Goal: Information Seeking & Learning: Understand process/instructions

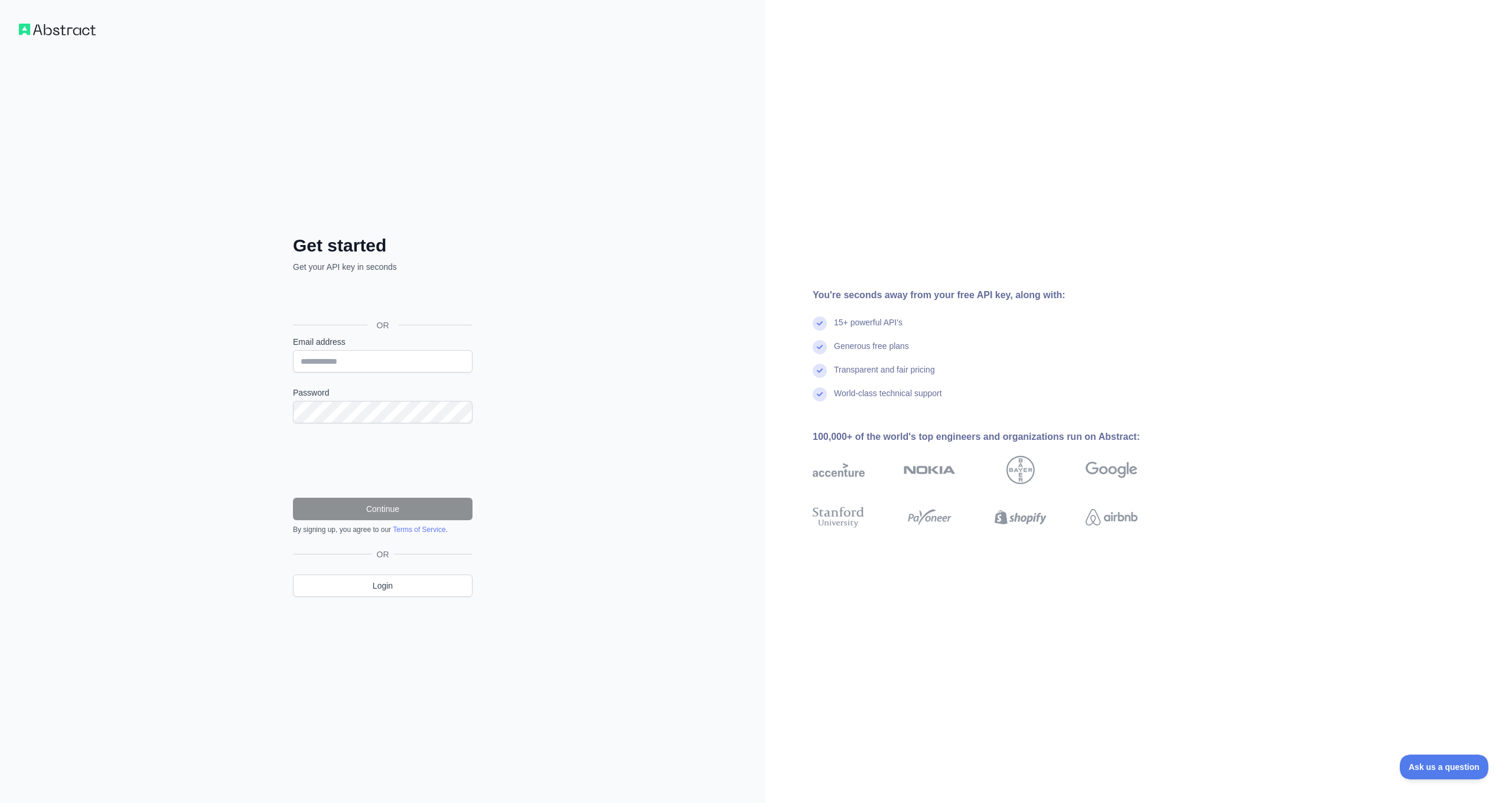
click at [371, 301] on div "Sign in with Google. Opens in new tab" at bounding box center [381, 298] width 177 height 26
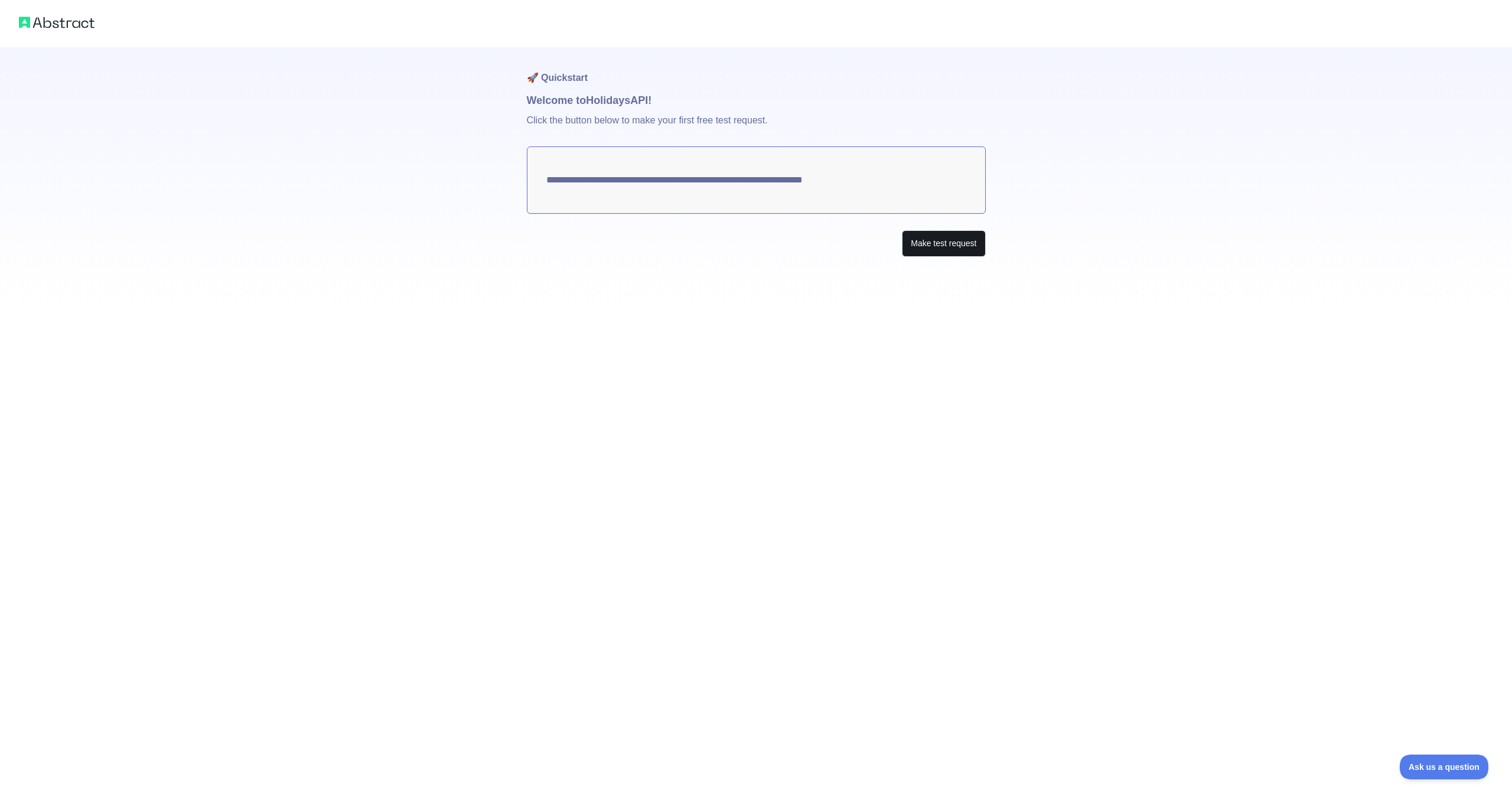
click at [931, 248] on button "Make test request" at bounding box center [944, 243] width 83 height 26
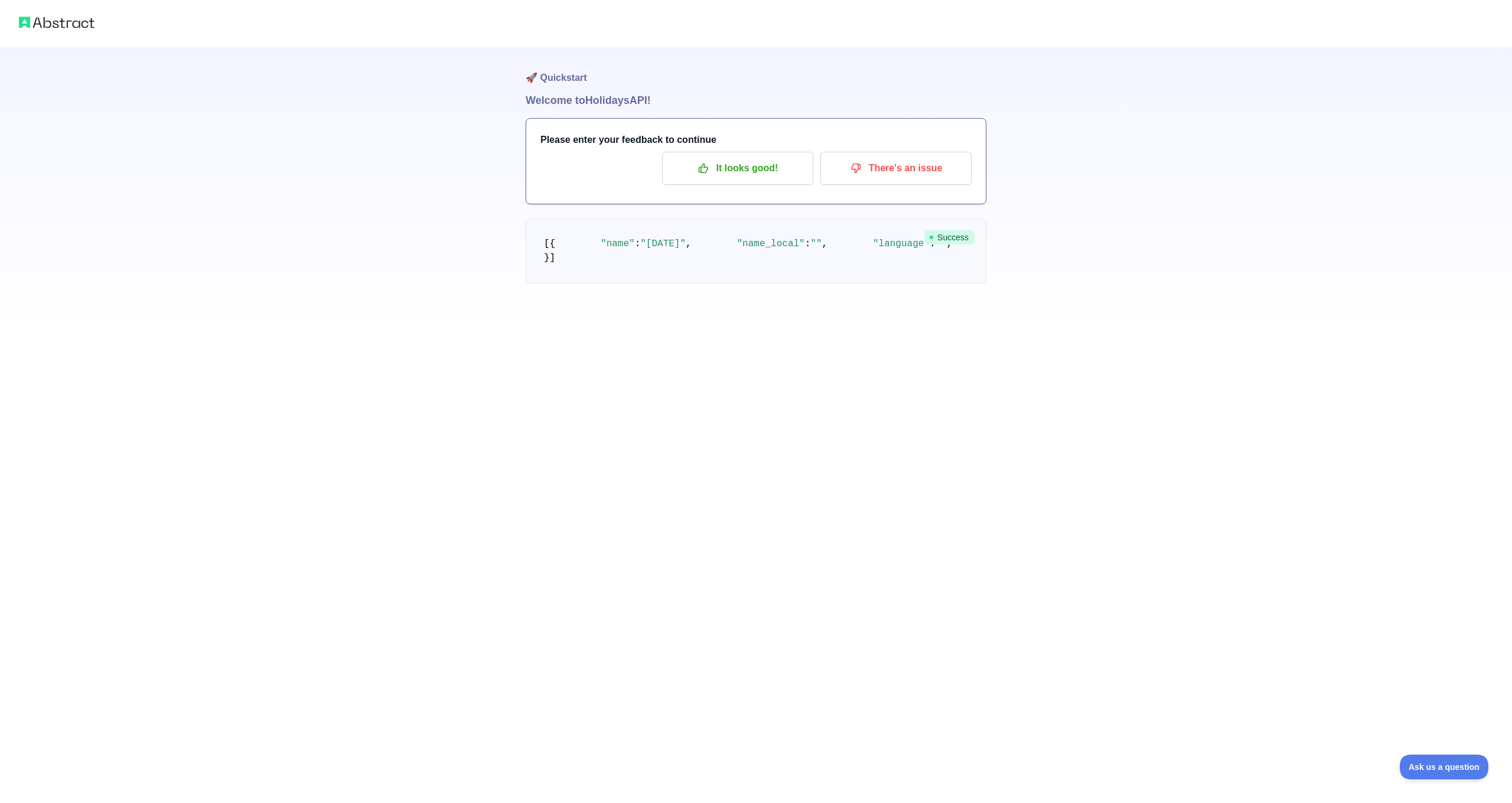
click at [810, 250] on span """" at bounding box center [816, 244] width 12 height 11
click at [680, 250] on span ""[DATE]"" at bounding box center [663, 244] width 45 height 11
click at [1196, 250] on span ""US"" at bounding box center [1207, 244] width 22 height 11
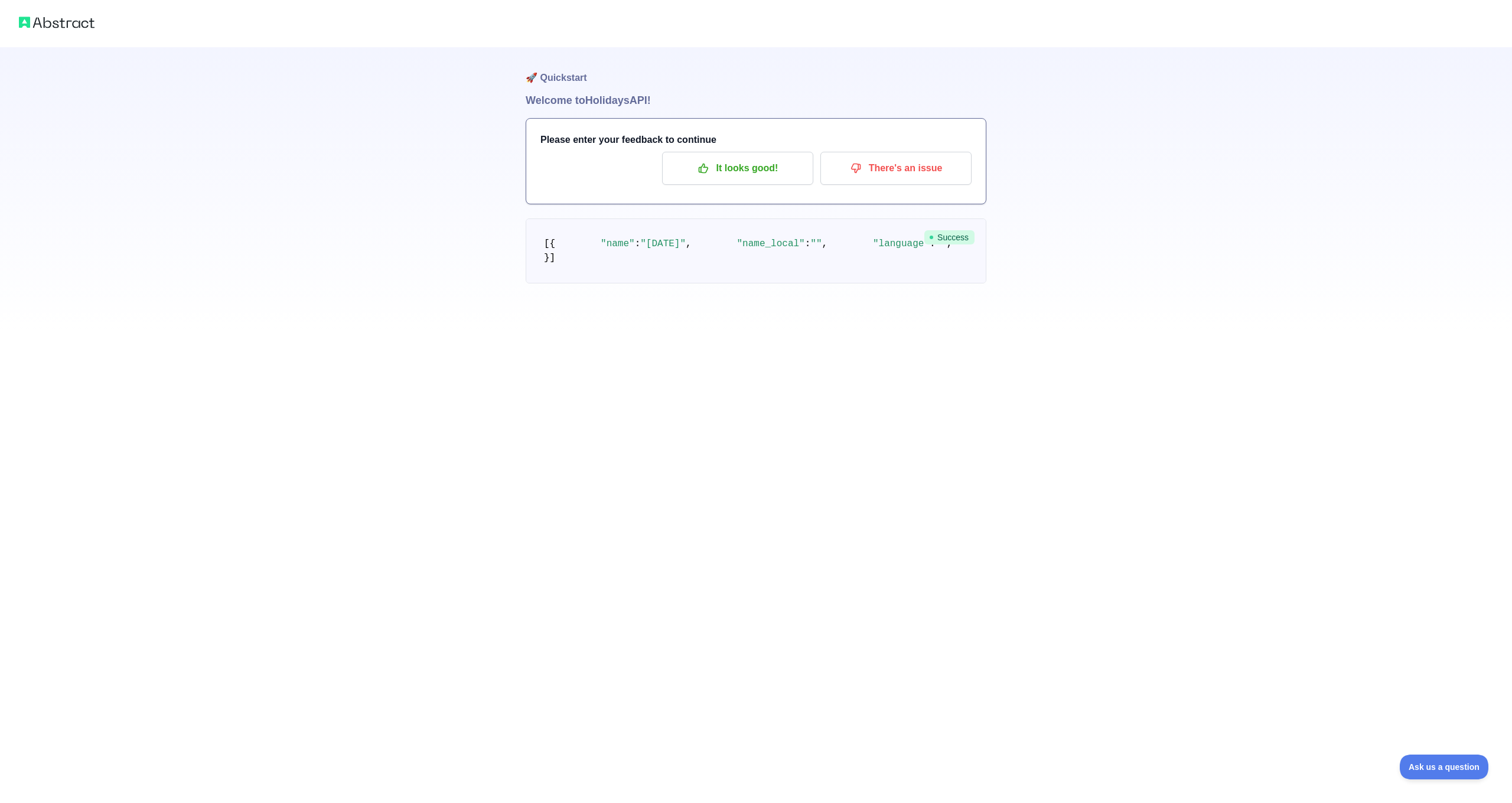
drag, startPoint x: 689, startPoint y: 413, endPoint x: 697, endPoint y: 416, distance: 8.5
click at [689, 283] on pre "[ { "name" : "[DATE]" , "name_local" : "" , "language" : "" , "description" : "…" at bounding box center [756, 251] width 461 height 65
drag, startPoint x: 709, startPoint y: 433, endPoint x: 445, endPoint y: 233, distance: 331.2
click at [464, 331] on div "🚀 Quickstart Welcome to Holidays API! Please enter your feedback to continue It…" at bounding box center [756, 165] width 1512 height 331
drag, startPoint x: 663, startPoint y: 312, endPoint x: 719, endPoint y: 300, distance: 57.3
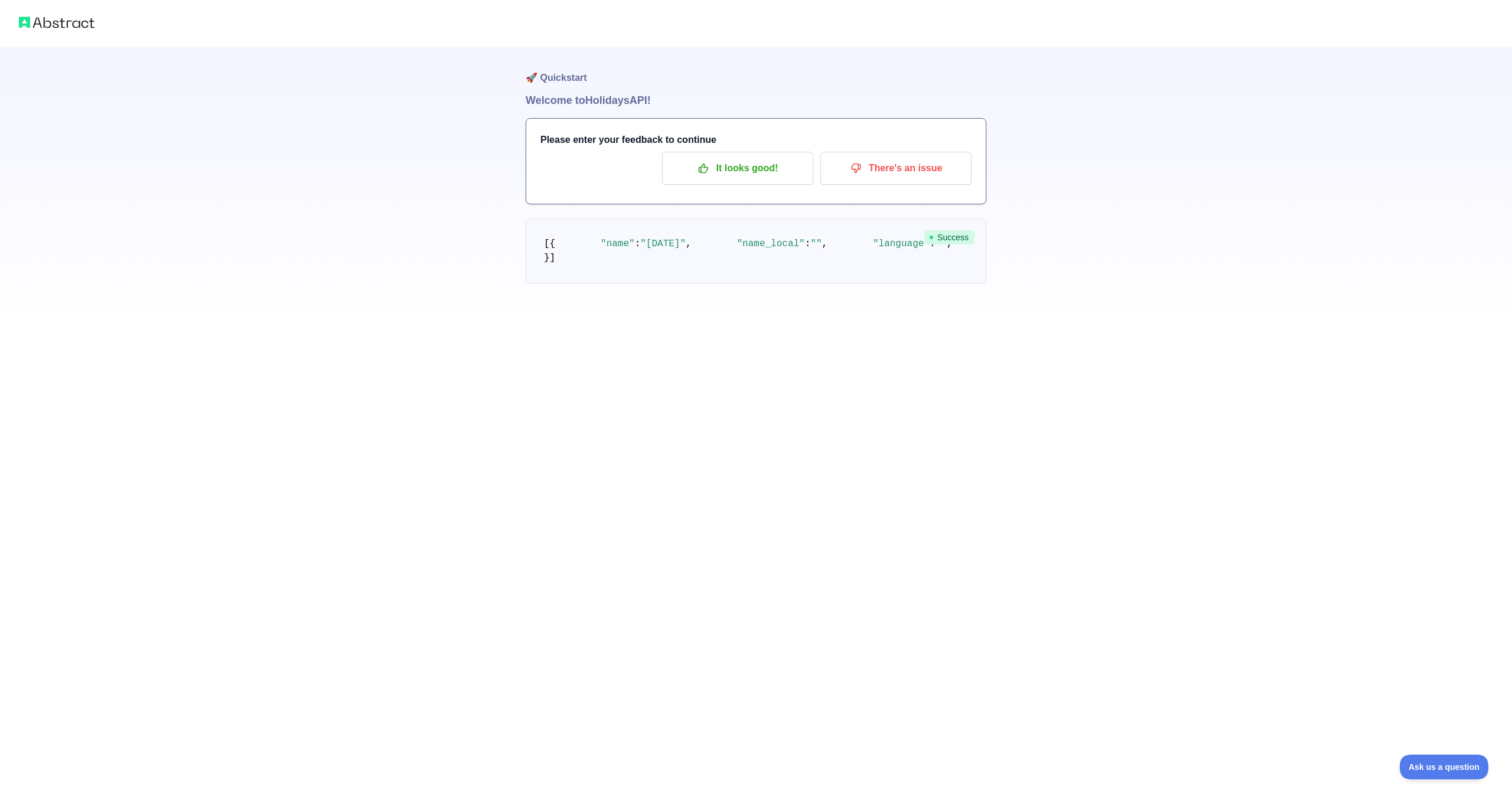
click at [663, 283] on pre "[ { "name" : "[DATE]" , "name_local" : "" , "language" : "" , "description" : "…" at bounding box center [756, 251] width 461 height 65
drag, startPoint x: 776, startPoint y: 276, endPoint x: 741, endPoint y: 276, distance: 35.0
click at [776, 276] on pre "[ { "name" : "[DATE]" , "name_local" : "" , "language" : "" , "description" : "…" at bounding box center [756, 251] width 461 height 65
click at [624, 134] on h3 "Please enter your feedback to continue" at bounding box center [756, 139] width 432 height 15
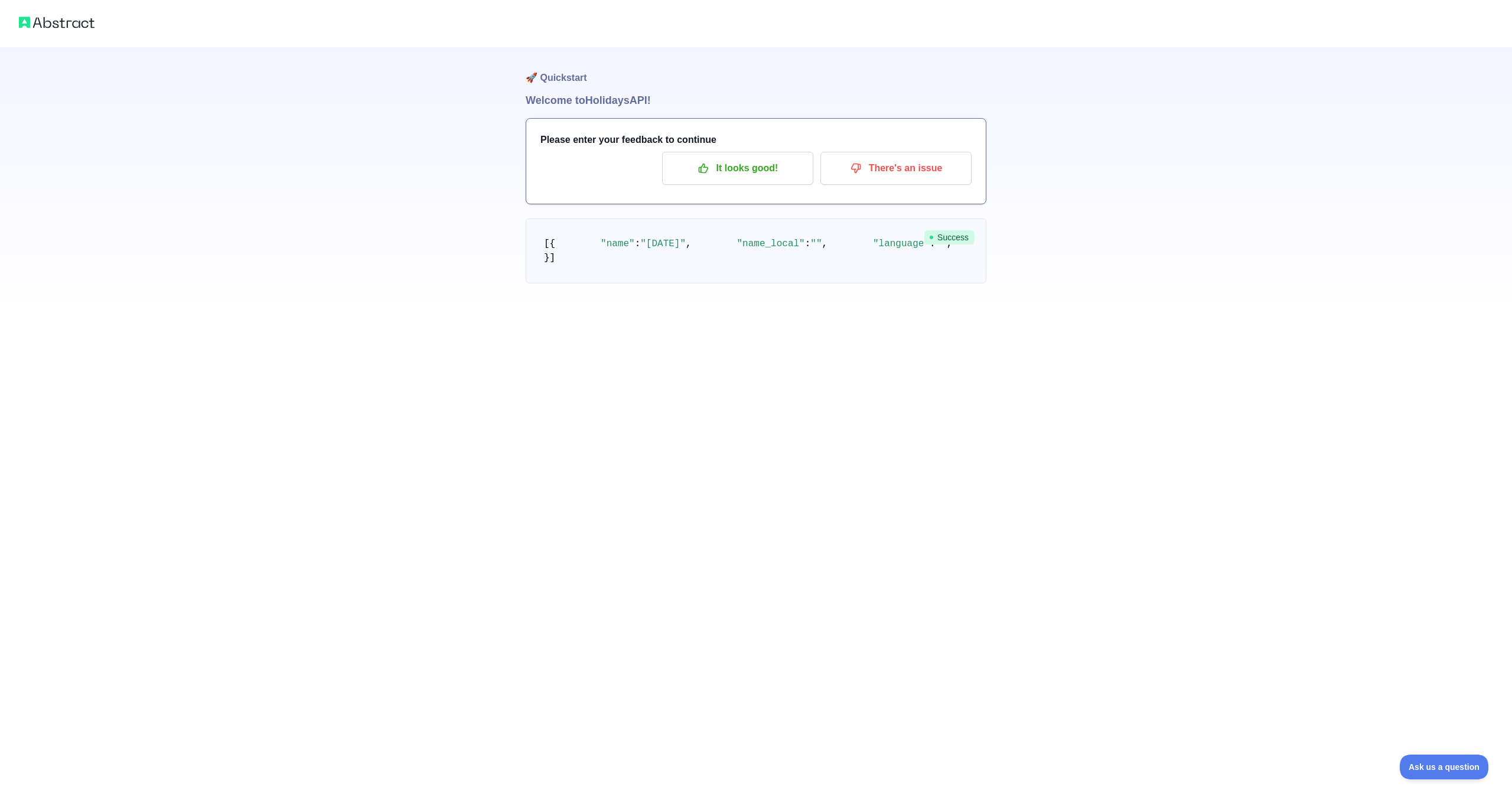
drag, startPoint x: 647, startPoint y: 303, endPoint x: 653, endPoint y: 286, distance: 18.0
click at [930, 250] on span ":" at bounding box center [933, 244] width 6 height 11
click at [654, 250] on span ""[DATE]"" at bounding box center [663, 244] width 45 height 11
drag, startPoint x: 654, startPoint y: 276, endPoint x: 655, endPoint y: 314, distance: 38.0
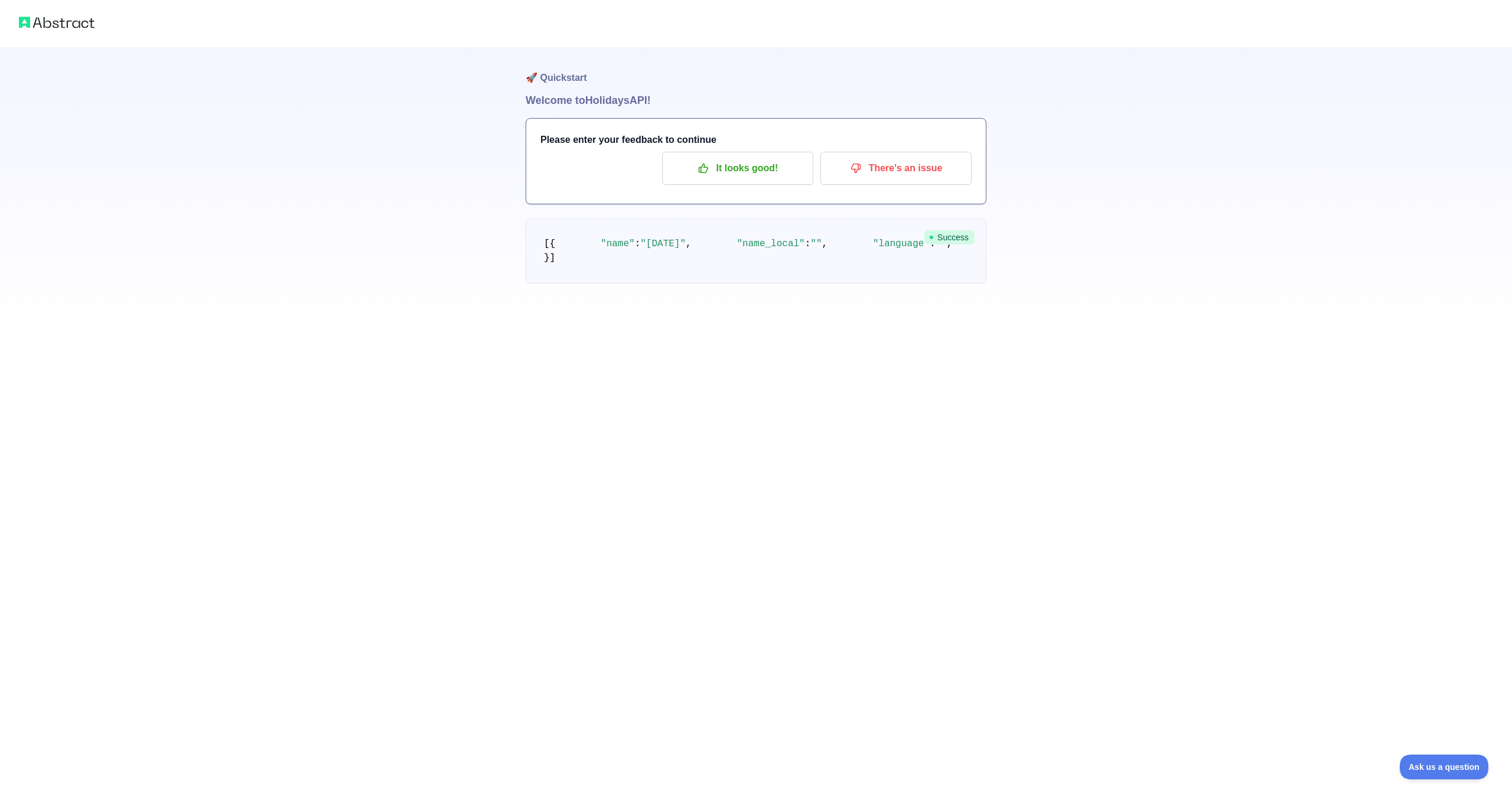
click at [654, 250] on span ""[DATE]"" at bounding box center [663, 244] width 45 height 11
click at [1333, 250] on span ""[GEOGRAPHIC_DATA]"" at bounding box center [1386, 244] width 107 height 11
drag, startPoint x: 639, startPoint y: 375, endPoint x: 699, endPoint y: 378, distance: 60.1
drag, startPoint x: 688, startPoint y: 401, endPoint x: 680, endPoint y: 402, distance: 8.1
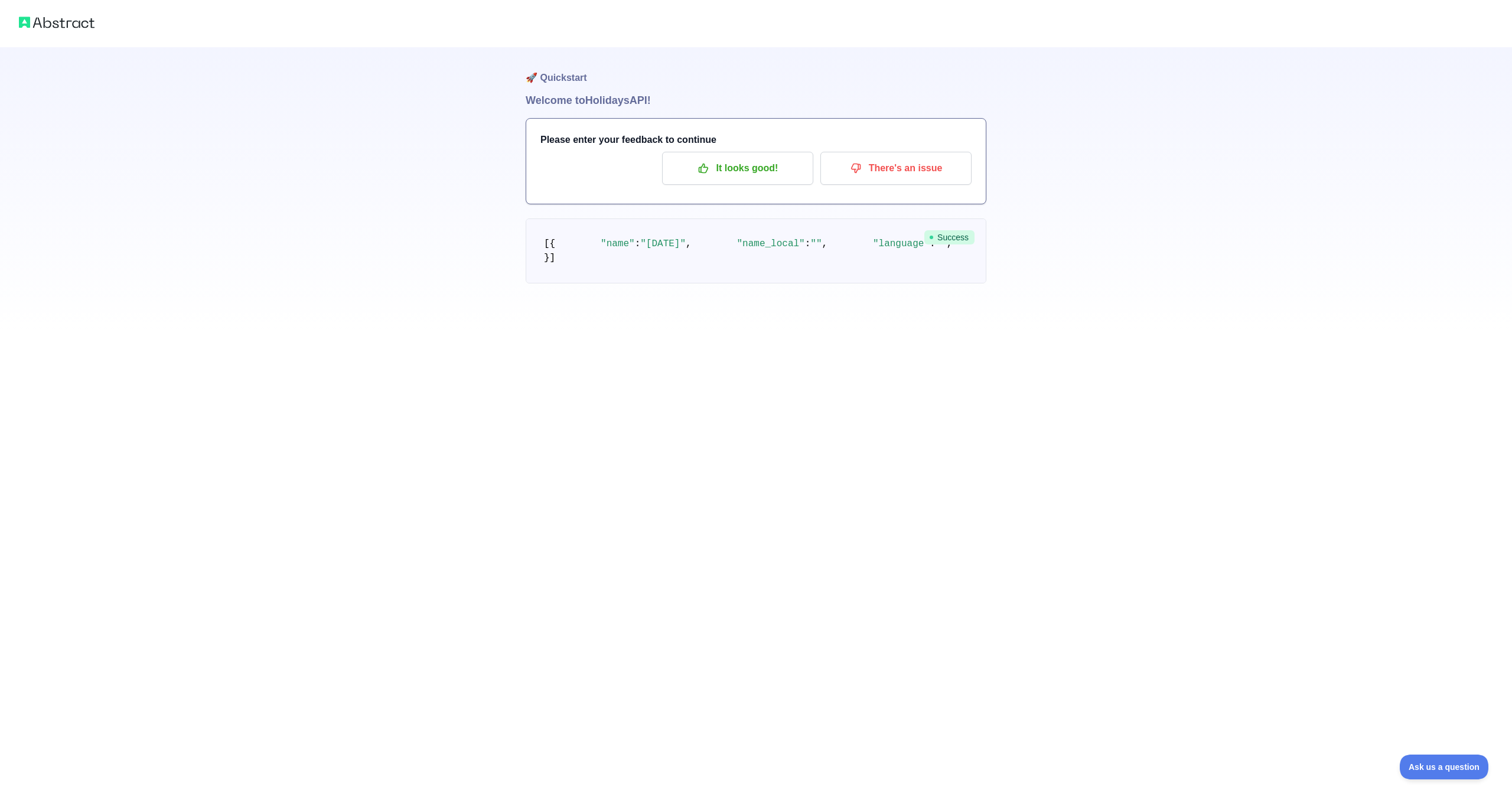
click at [751, 283] on pre "[ { "name" : "[DATE]" , "name_local" : "" , "language" : "" , "description" : "…" at bounding box center [756, 251] width 461 height 65
click at [736, 168] on p "It looks good!" at bounding box center [738, 168] width 134 height 20
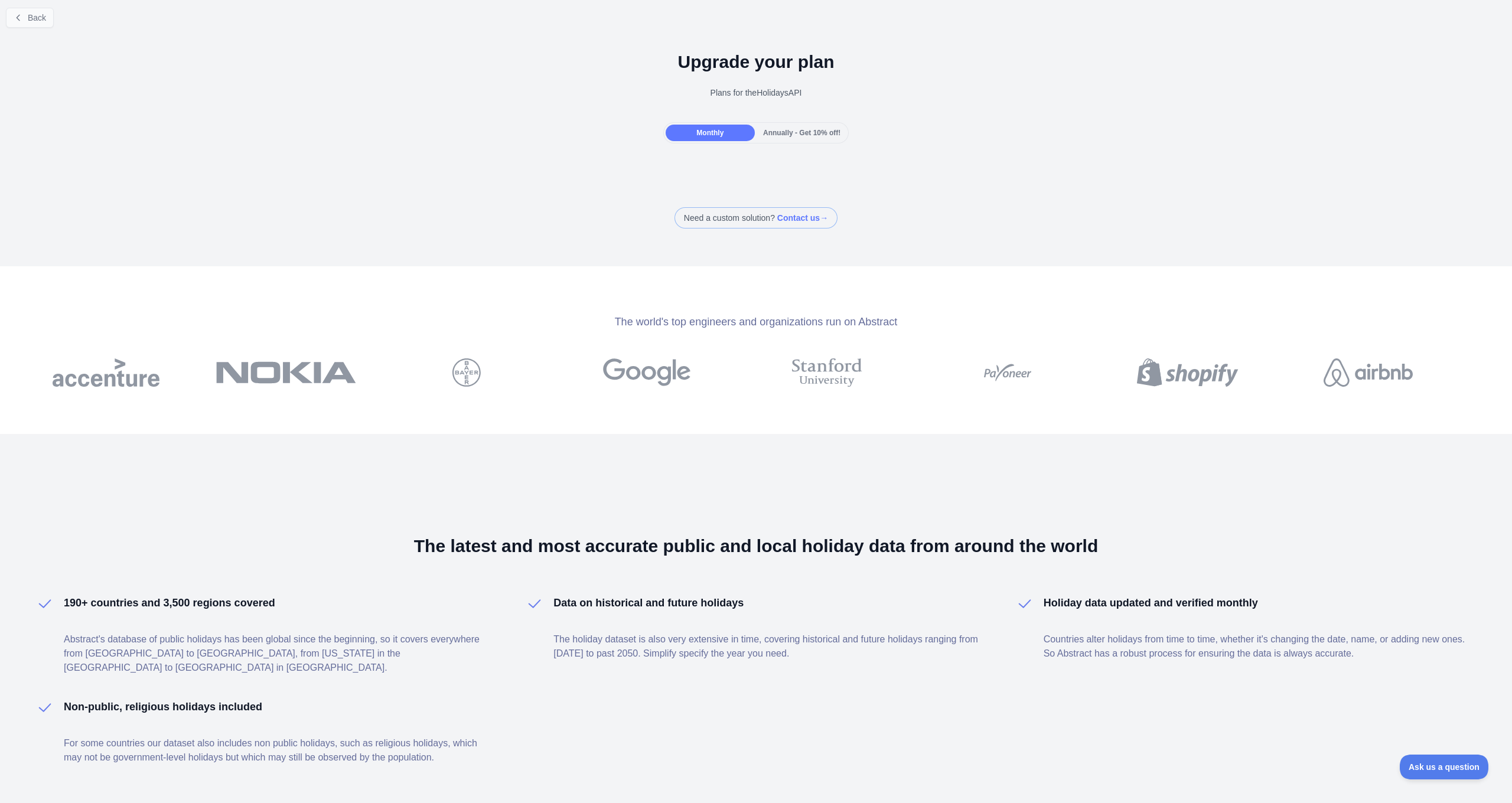
scroll to position [6, 0]
click at [34, 23] on button "Back" at bounding box center [29, 18] width 47 height 20
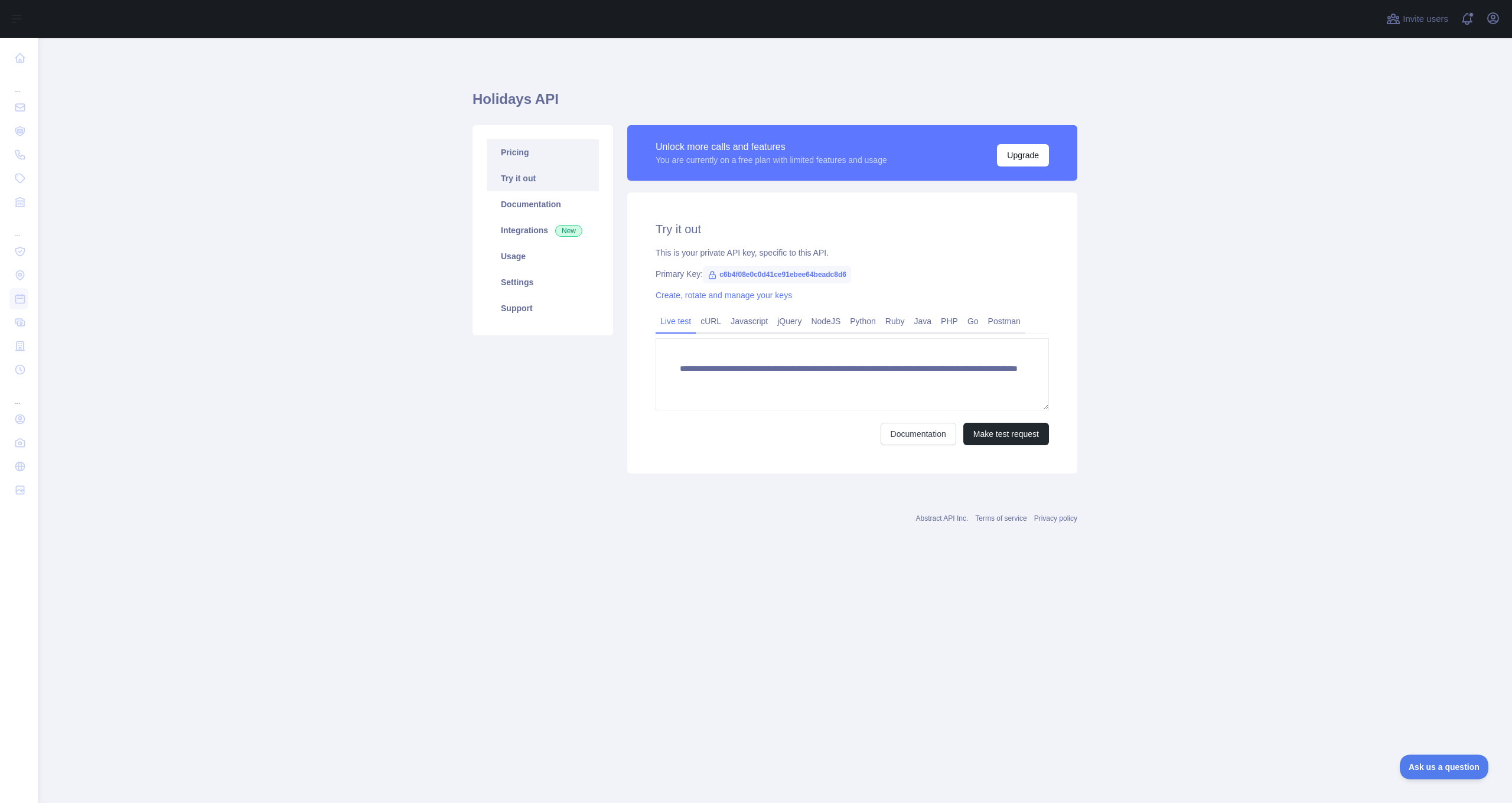
click at [535, 151] on link "Pricing" at bounding box center [543, 152] width 112 height 26
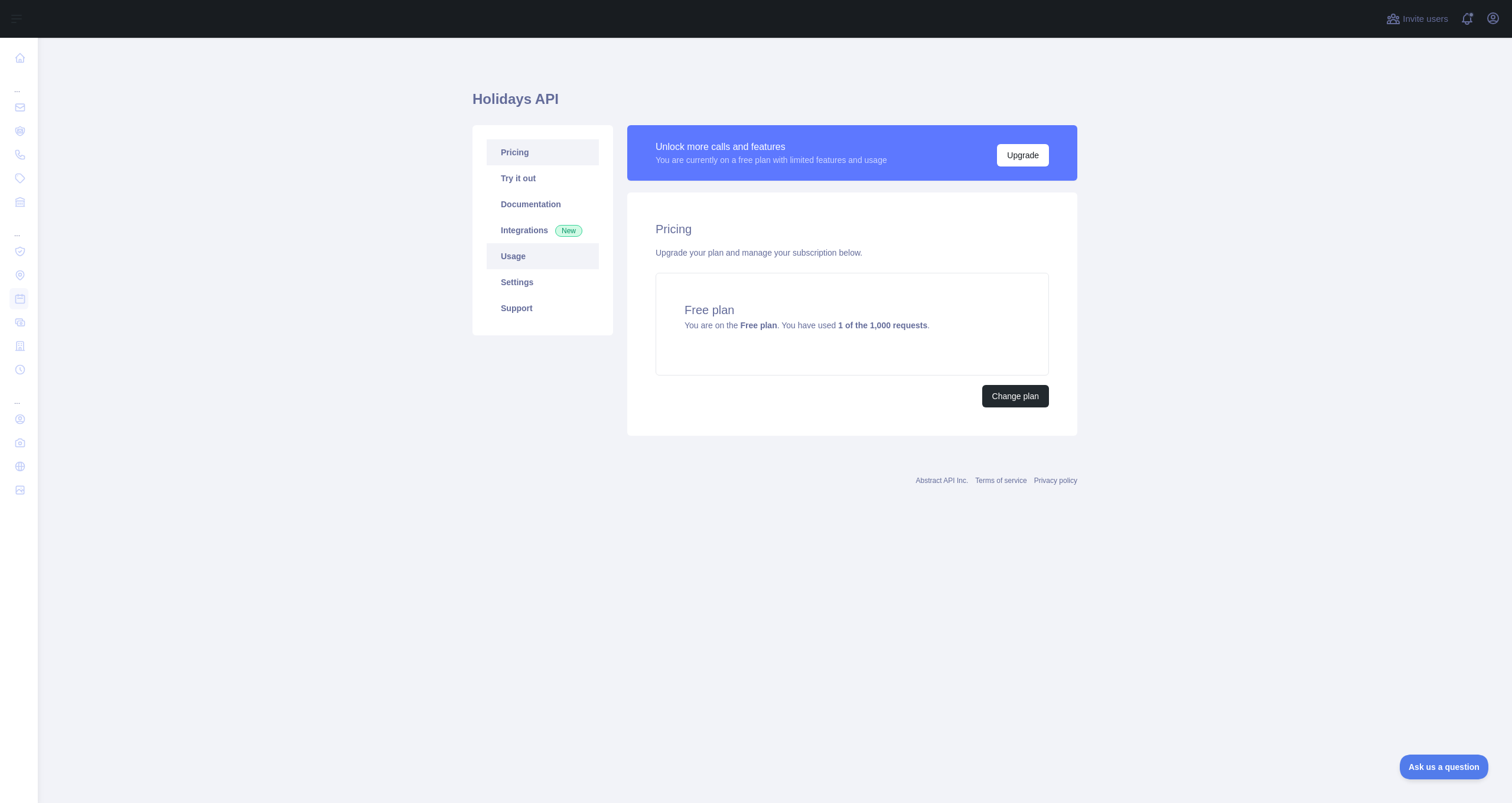
click at [517, 261] on link "Usage" at bounding box center [543, 255] width 112 height 26
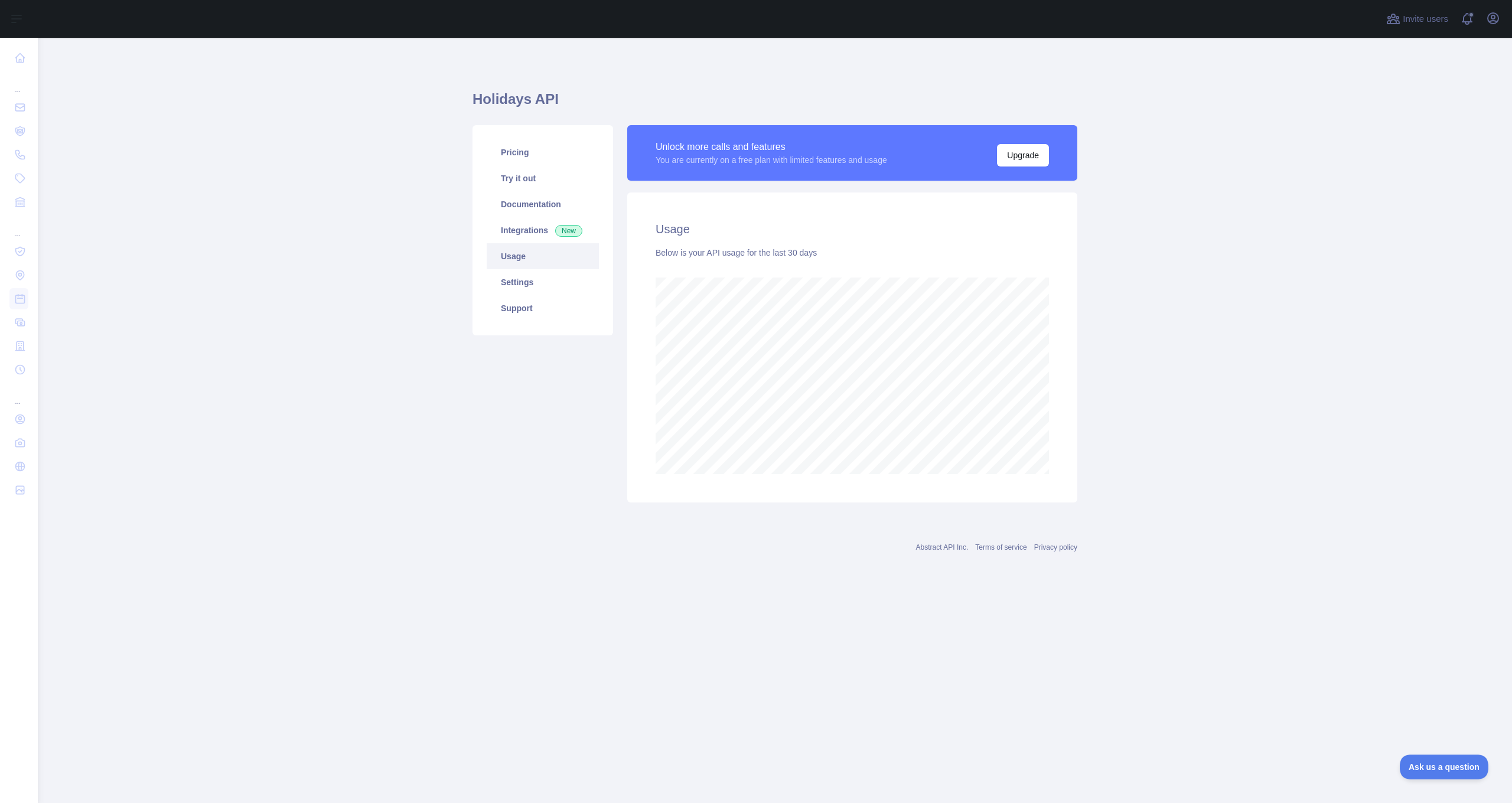
scroll to position [765, 1474]
click at [519, 286] on link "Settings" at bounding box center [543, 282] width 112 height 26
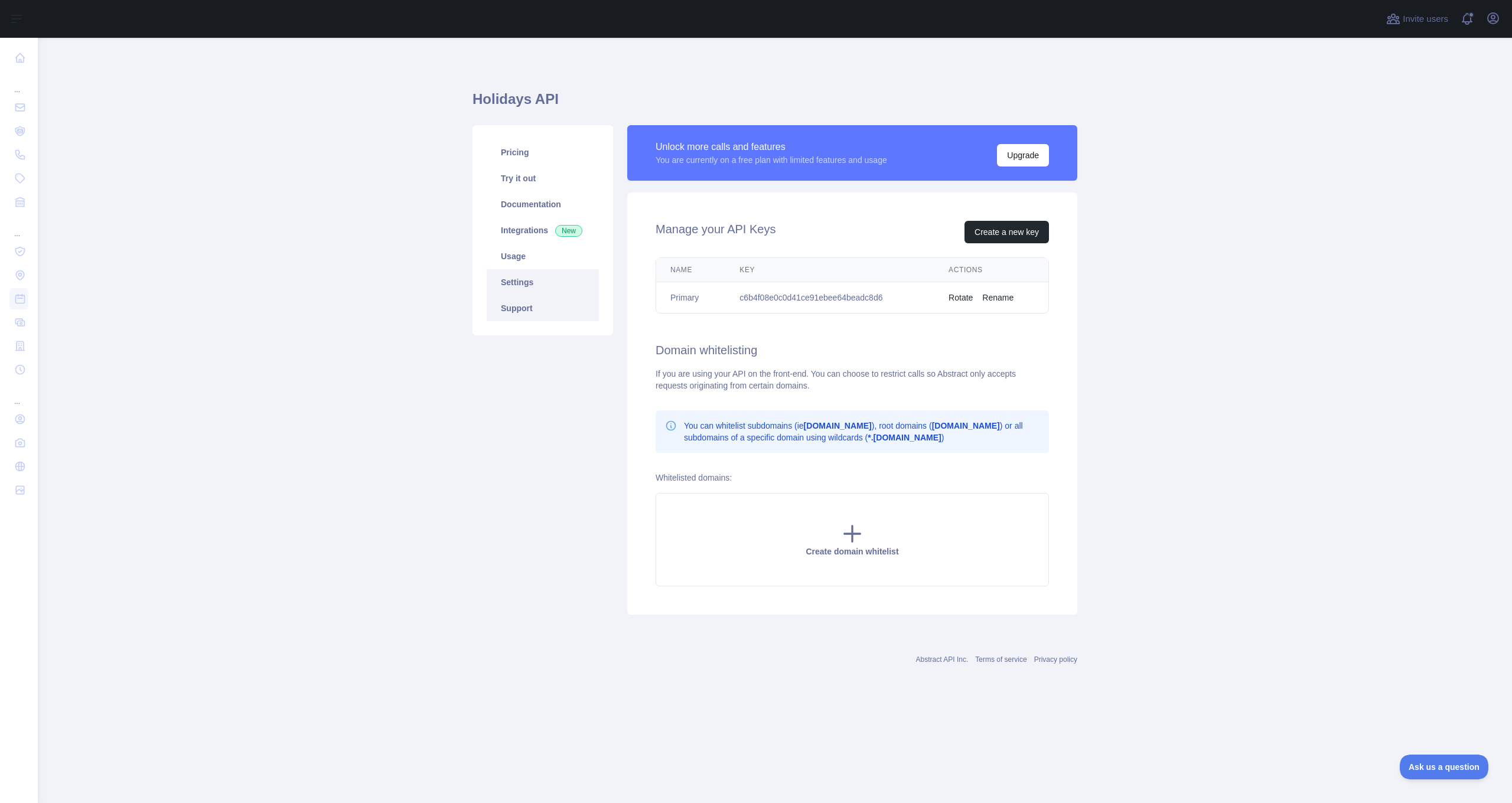
click at [520, 310] on link "Support" at bounding box center [543, 308] width 112 height 26
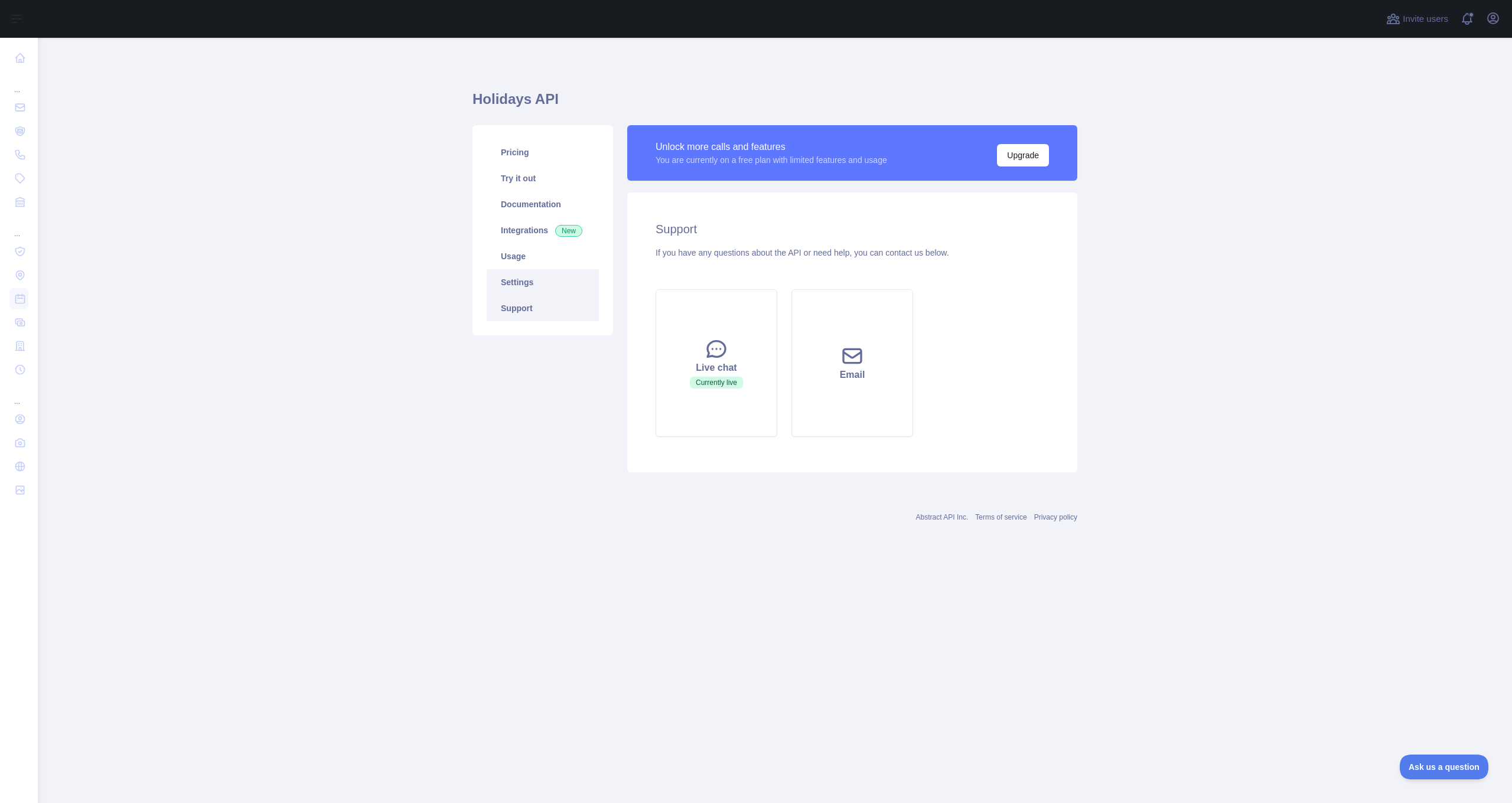
click at [527, 285] on link "Settings" at bounding box center [543, 282] width 112 height 26
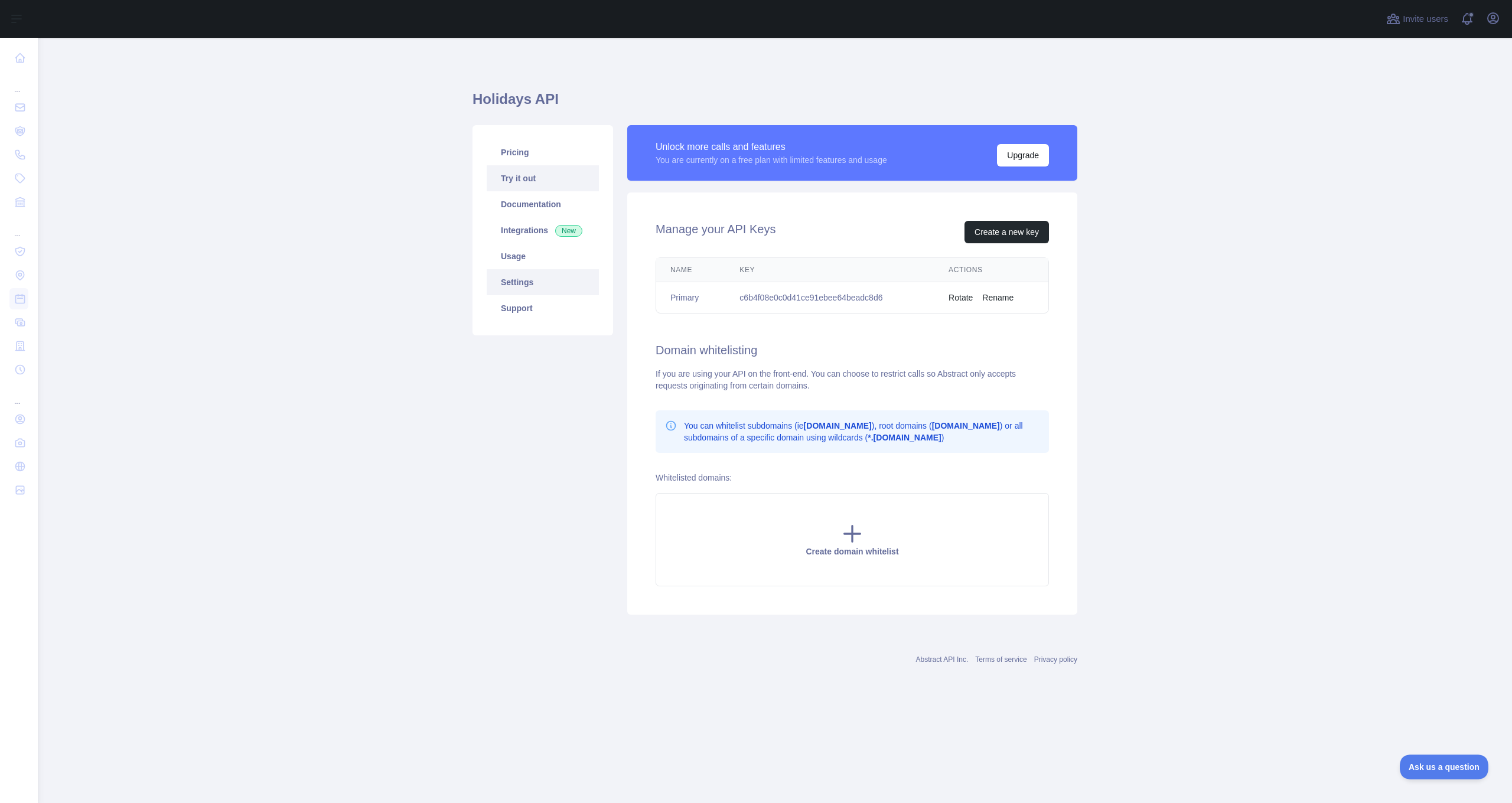
click at [530, 180] on link "Try it out" at bounding box center [543, 178] width 112 height 26
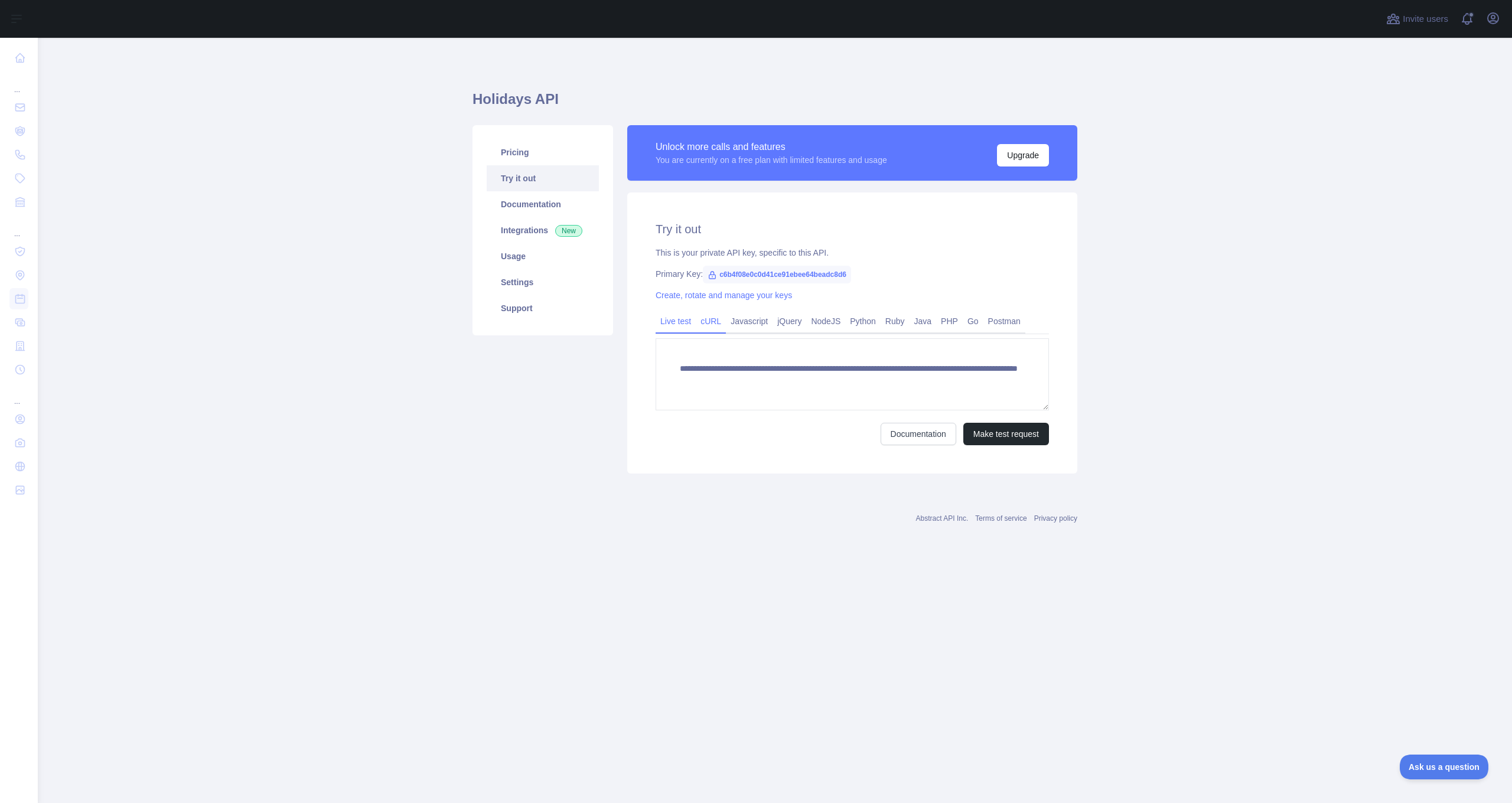
click at [715, 325] on link "cURL" at bounding box center [711, 321] width 30 height 19
drag, startPoint x: 755, startPoint y: 325, endPoint x: 774, endPoint y: 324, distance: 19.0
click at [756, 325] on link "Javascript" at bounding box center [749, 321] width 46 height 19
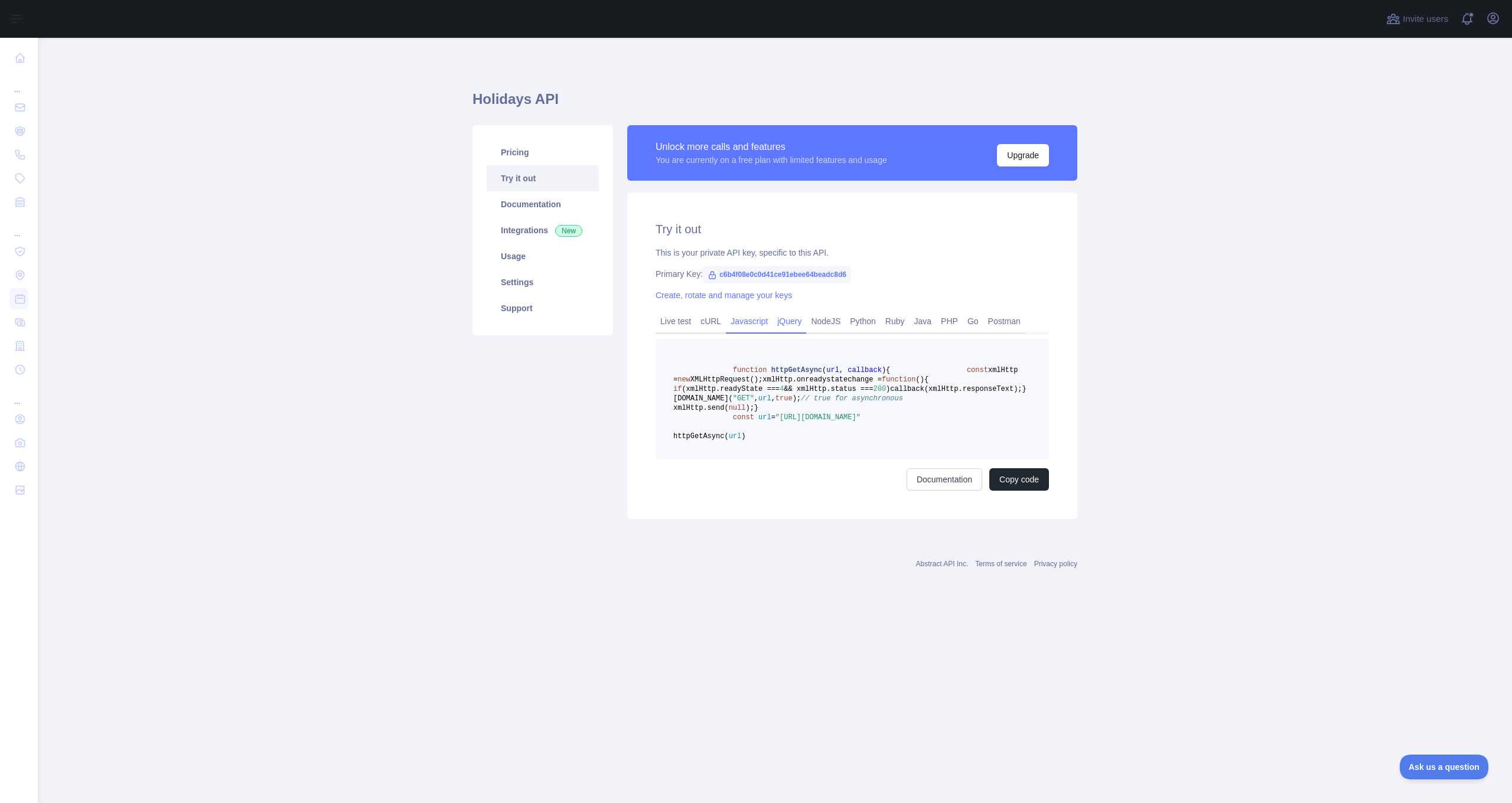
click at [805, 322] on link "jQuery" at bounding box center [789, 321] width 34 height 19
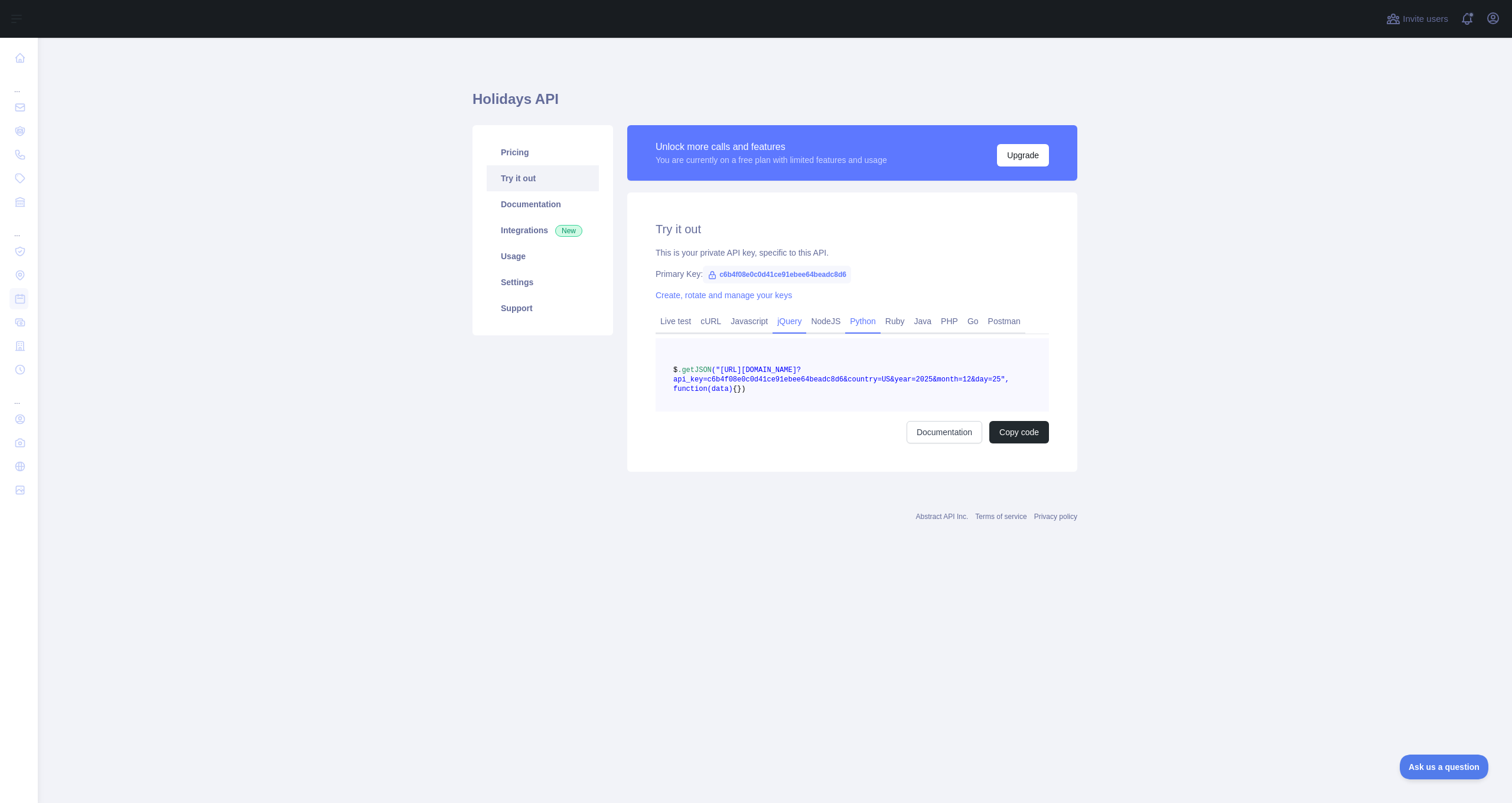
drag, startPoint x: 837, startPoint y: 323, endPoint x: 876, endPoint y: 323, distance: 39.0
click at [837, 323] on link "NodeJS" at bounding box center [826, 321] width 39 height 19
click at [879, 322] on link "Python" at bounding box center [862, 321] width 36 height 19
drag, startPoint x: 906, startPoint y: 321, endPoint x: 930, endPoint y: 321, distance: 24.0
click at [906, 321] on link "Ruby" at bounding box center [895, 321] width 29 height 19
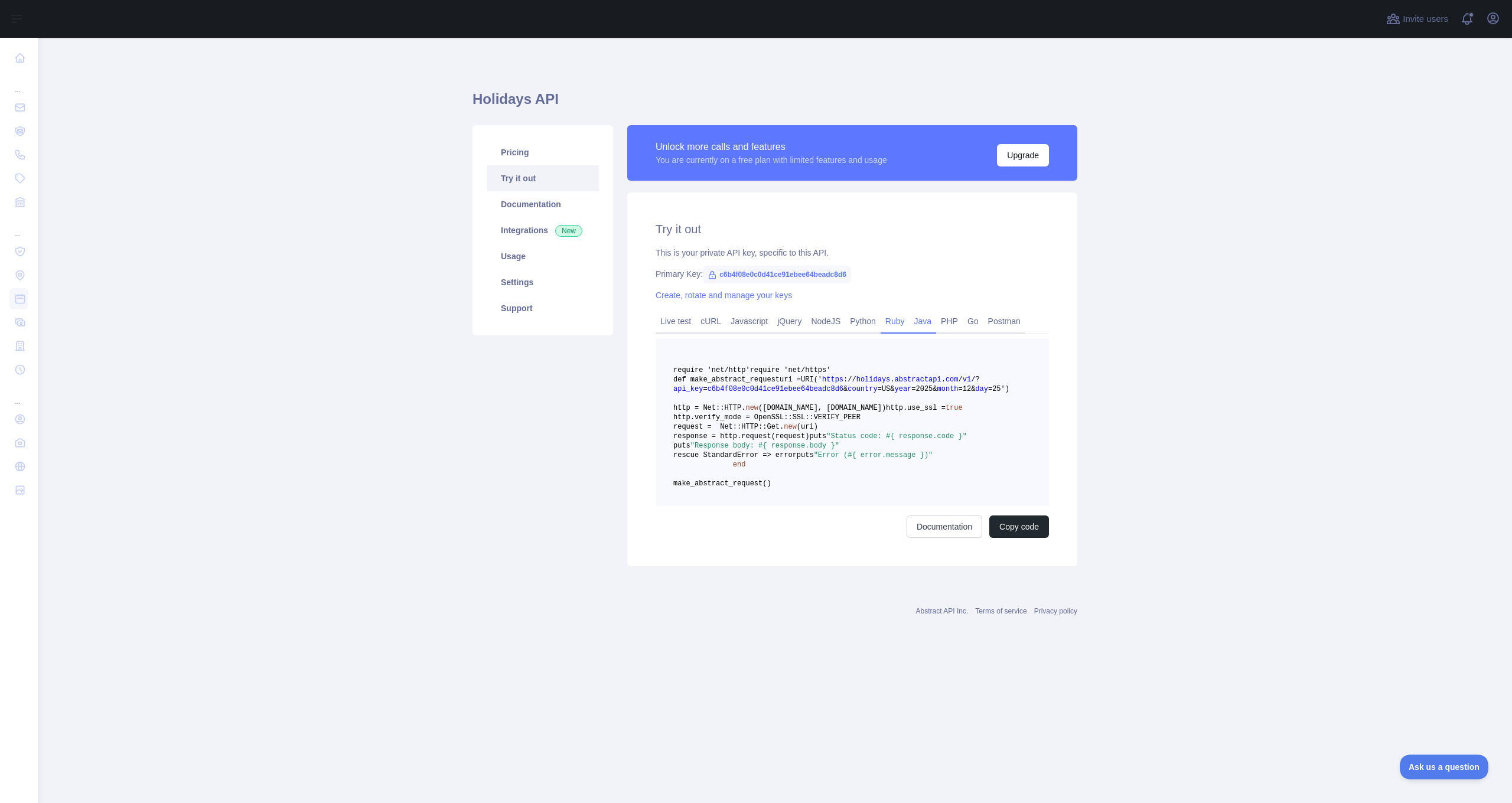
click at [937, 322] on link "Java" at bounding box center [923, 321] width 27 height 19
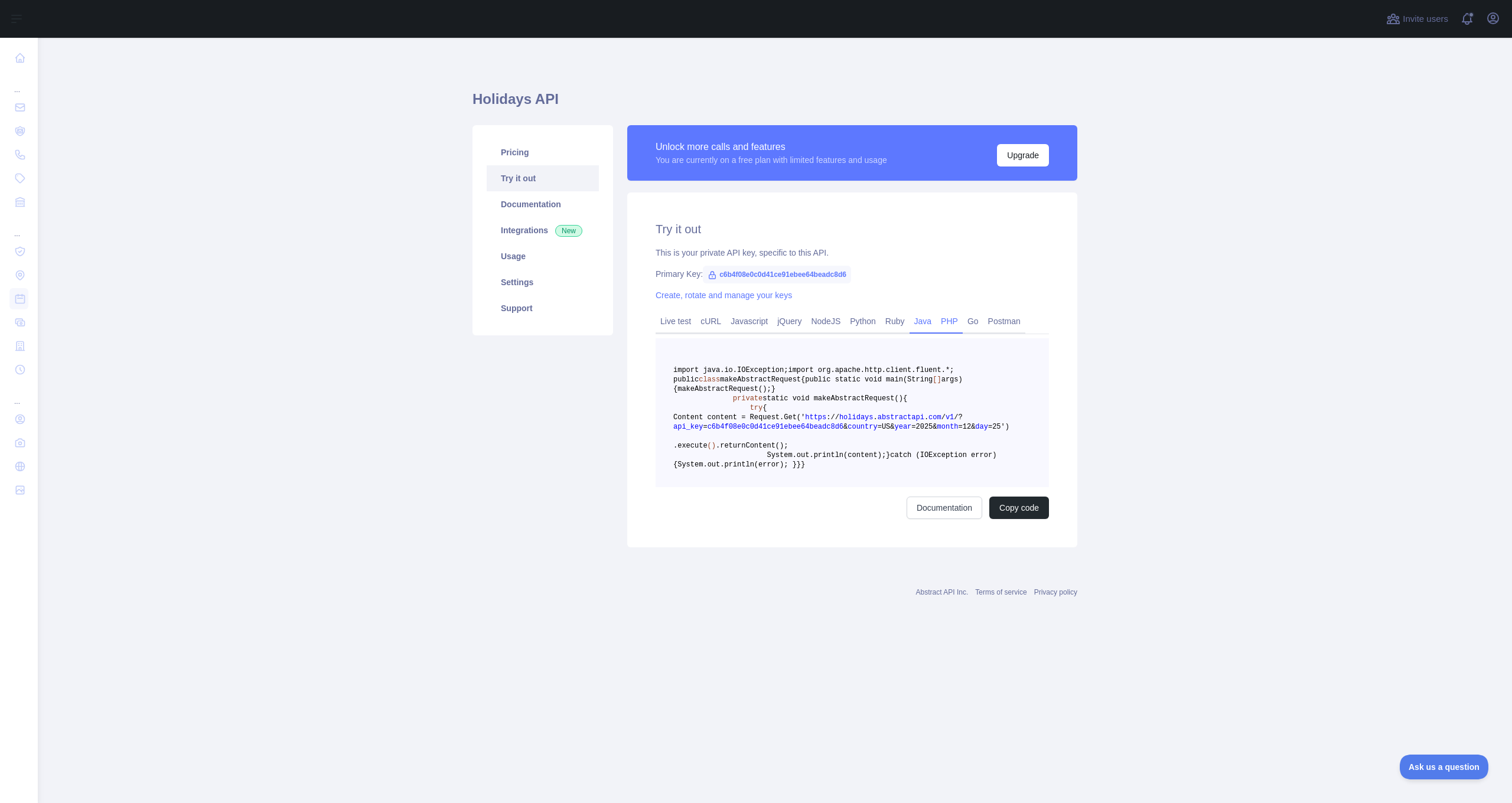
drag, startPoint x: 961, startPoint y: 320, endPoint x: 968, endPoint y: 319, distance: 7.1
click at [962, 320] on link "PHP" at bounding box center [949, 321] width 26 height 19
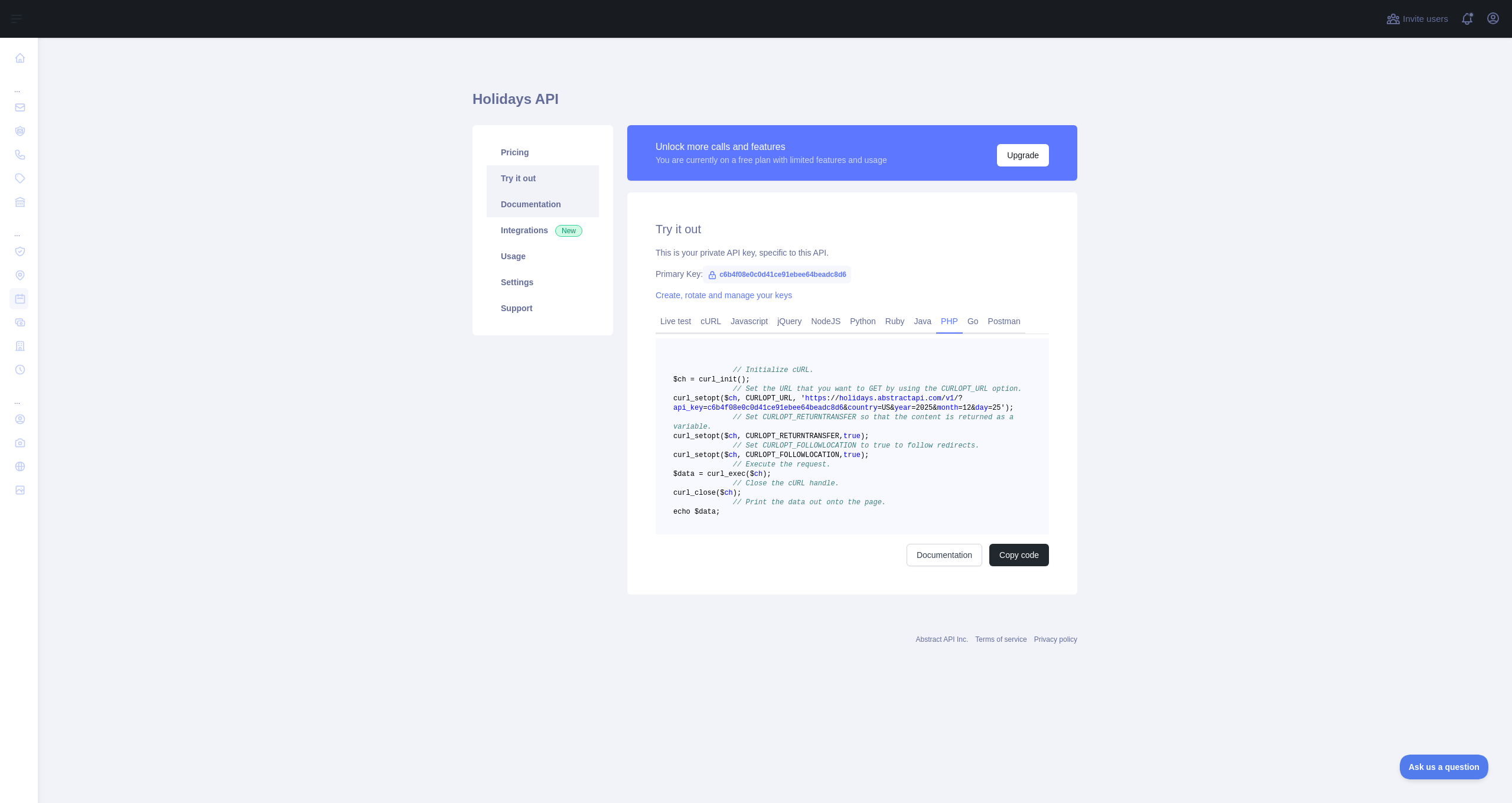
click at [538, 209] on link "Documentation" at bounding box center [543, 204] width 112 height 26
